Goal: Task Accomplishment & Management: Use online tool/utility

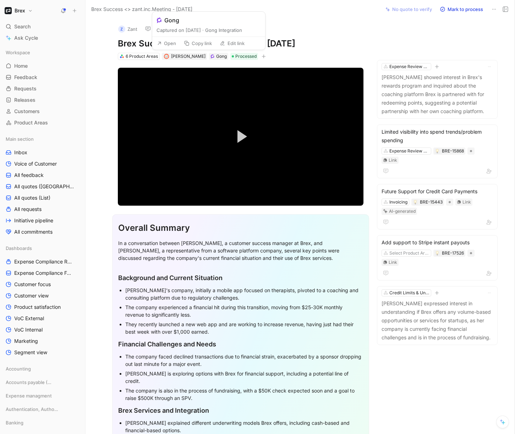
click at [164, 42] on button "Open" at bounding box center [167, 43] width 26 height 10
click at [164, 44] on button "Change reporter" at bounding box center [149, 45] width 51 height 10
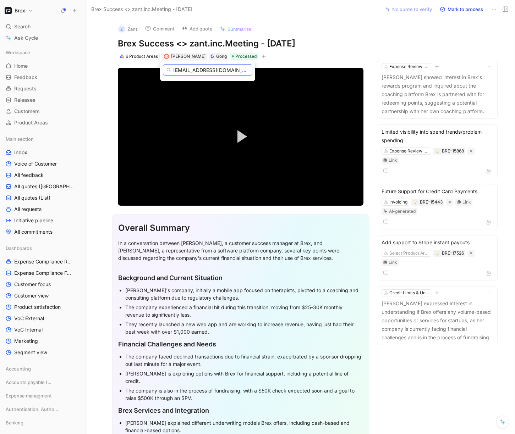
click at [194, 72] on input "[EMAIL_ADDRESS][DOMAIN_NAME]" at bounding box center [207, 69] width 89 height 11
type input "[PERSON_NAME]"
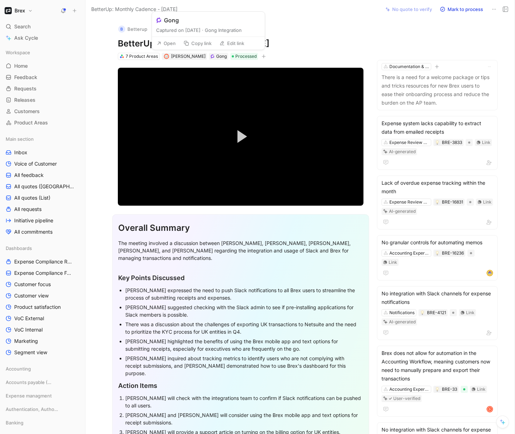
click at [162, 42] on button "Open" at bounding box center [166, 43] width 26 height 10
click at [185, 55] on span "[PERSON_NAME]" at bounding box center [188, 56] width 34 height 5
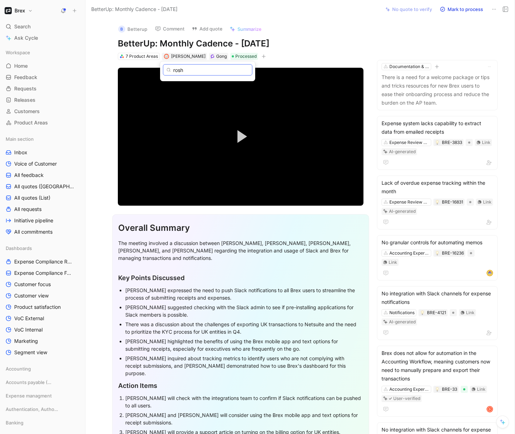
click at [198, 72] on input "rosh" at bounding box center [207, 69] width 89 height 11
paste input "sakhrani@brex.com"
type input "rsakhrani@brex.com"
